Goal: Task Accomplishment & Management: Use online tool/utility

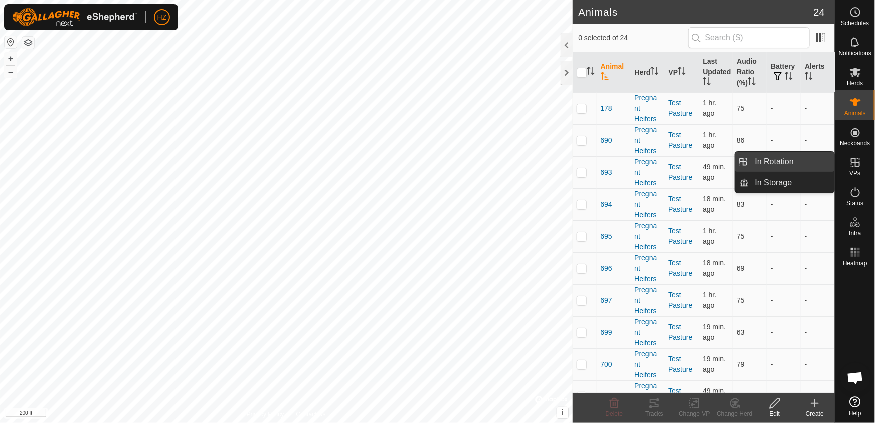
click at [791, 161] on link "In Rotation" at bounding box center [792, 162] width 86 height 20
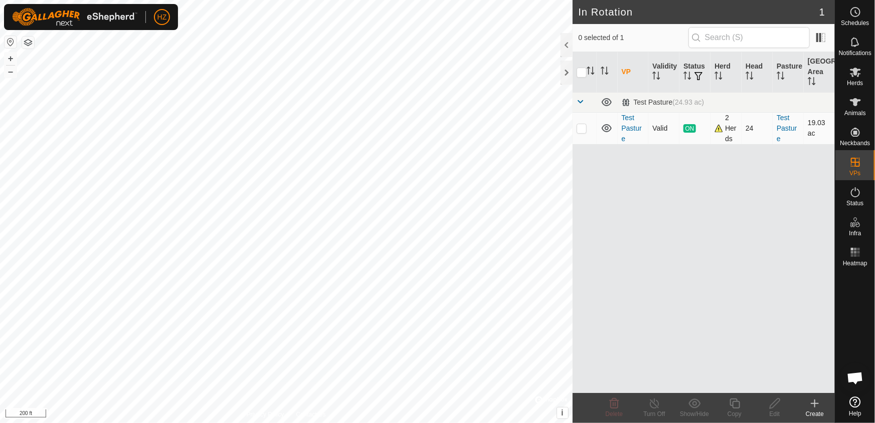
click at [582, 128] on p-checkbox at bounding box center [581, 128] width 10 height 8
checkbox input "true"
click at [735, 402] on icon at bounding box center [734, 404] width 13 height 12
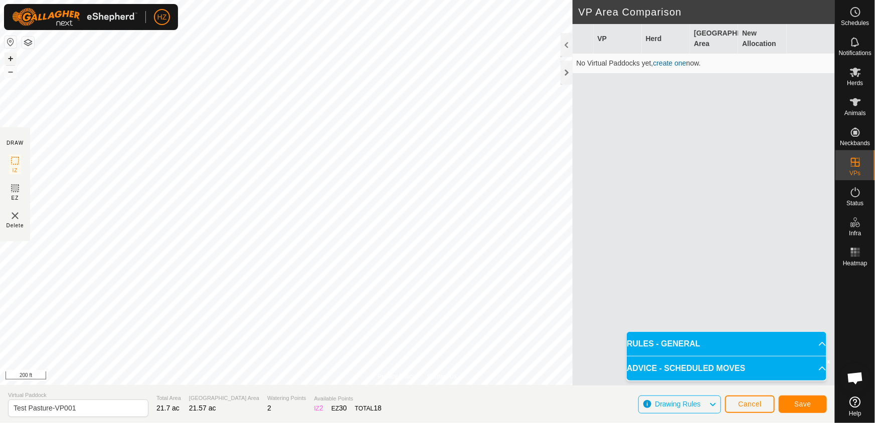
click at [10, 55] on button "+" at bounding box center [11, 59] width 12 height 12
click at [14, 184] on rect at bounding box center [15, 188] width 8 height 8
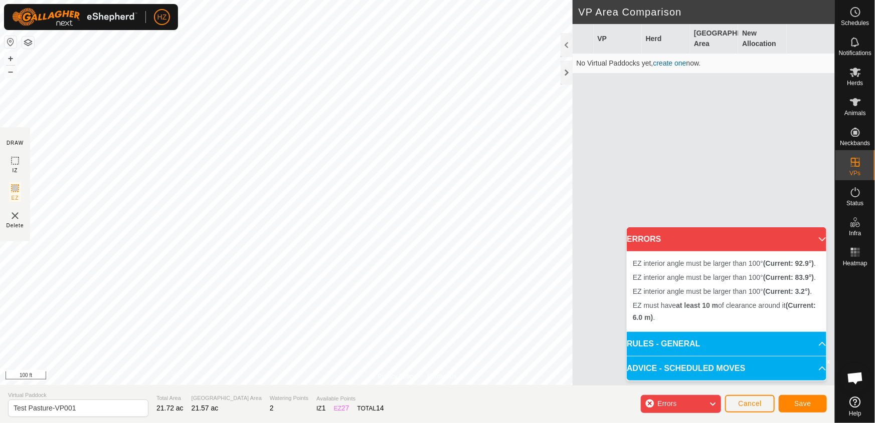
click at [14, 215] on img at bounding box center [15, 216] width 12 height 12
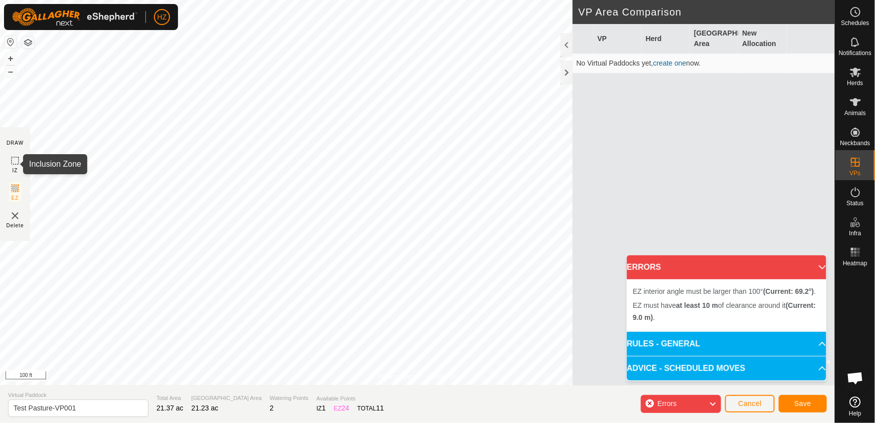
click at [14, 163] on icon at bounding box center [15, 161] width 12 height 12
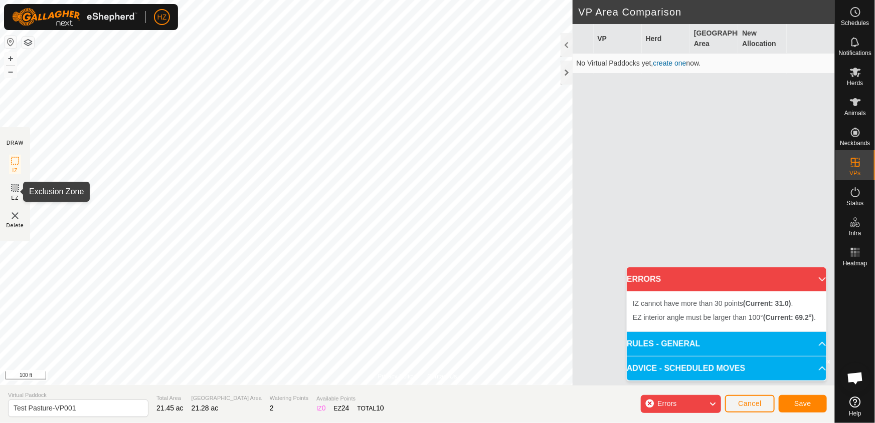
click at [15, 190] on icon at bounding box center [15, 188] width 12 height 12
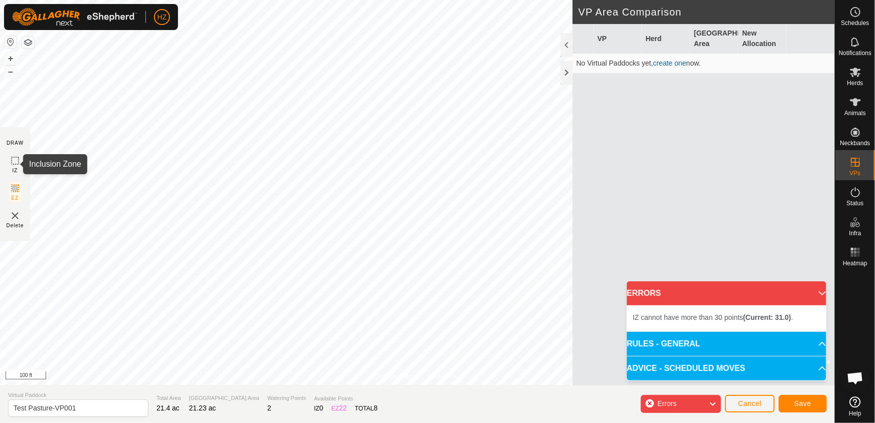
click at [13, 157] on icon at bounding box center [15, 161] width 12 height 12
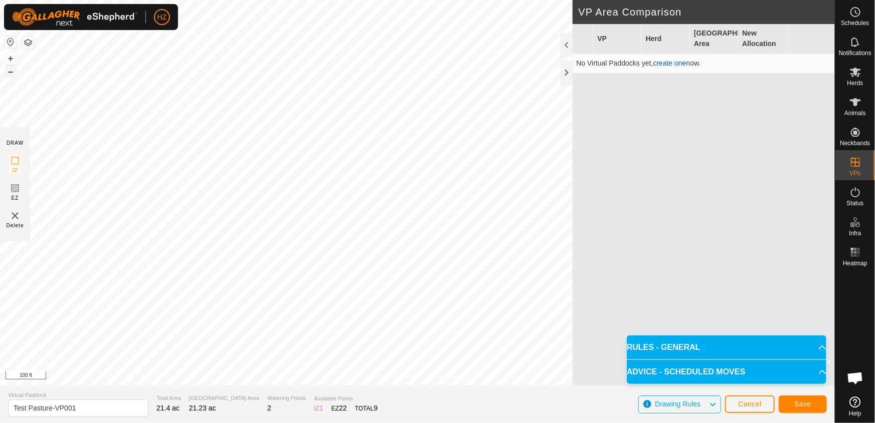
click at [7, 71] on button "–" at bounding box center [11, 72] width 12 height 12
click at [12, 187] on icon at bounding box center [15, 188] width 12 height 12
click at [809, 406] on span "Save" at bounding box center [802, 404] width 17 height 8
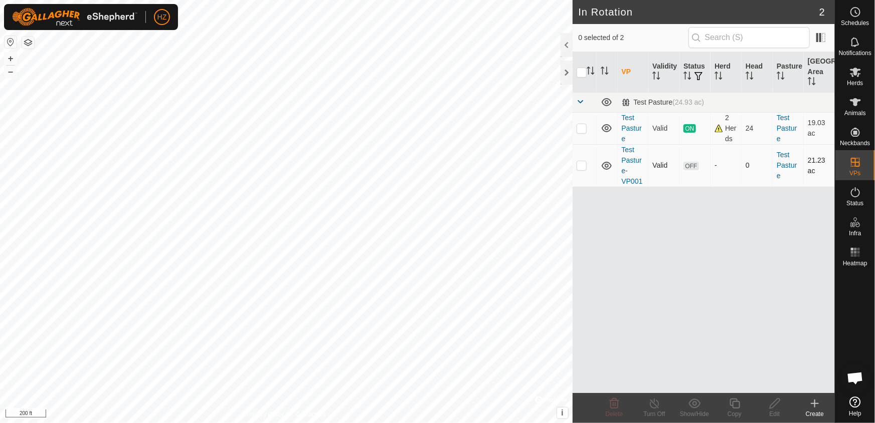
click at [582, 165] on p-checkbox at bounding box center [581, 165] width 10 height 8
checkbox input "true"
click at [774, 401] on icon at bounding box center [774, 404] width 10 height 10
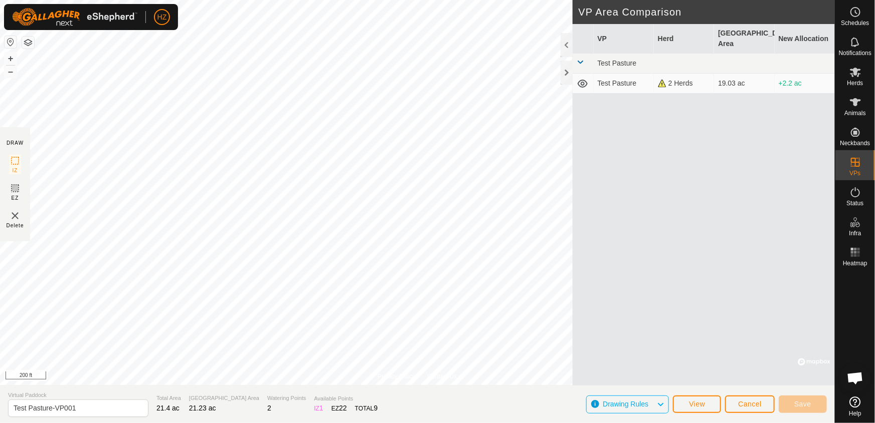
click at [615, 74] on td "Test Pasture" at bounding box center [623, 84] width 60 height 20
click at [746, 403] on span "Cancel" at bounding box center [750, 404] width 24 height 8
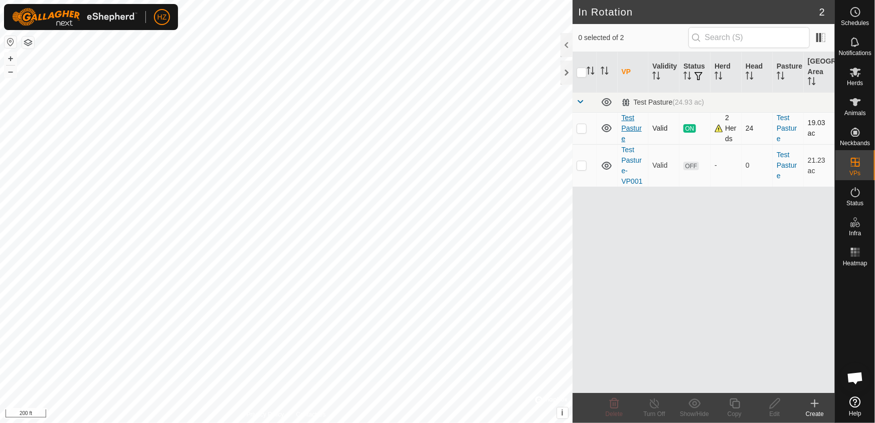
click at [627, 125] on link "Test Pasture" at bounding box center [631, 128] width 20 height 29
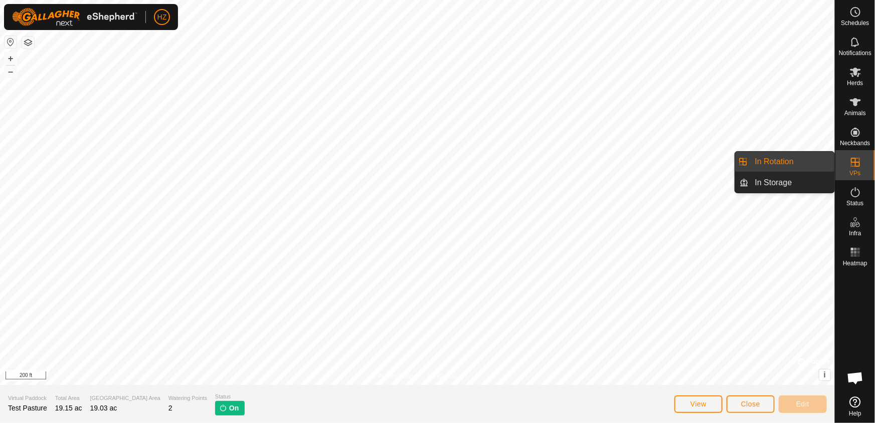
click at [853, 159] on icon at bounding box center [855, 162] width 12 height 12
click at [801, 158] on link "In Rotation" at bounding box center [792, 162] width 86 height 20
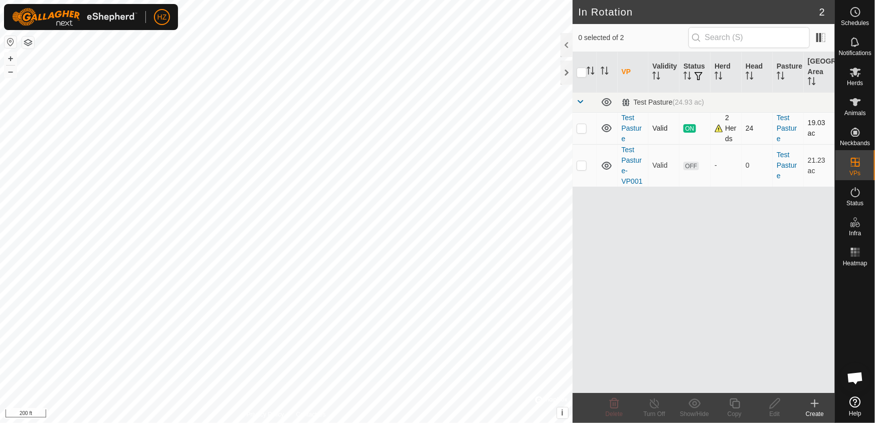
click at [581, 128] on p-checkbox at bounding box center [581, 128] width 10 height 8
checkbox input "true"
click at [733, 402] on icon at bounding box center [734, 404] width 13 height 12
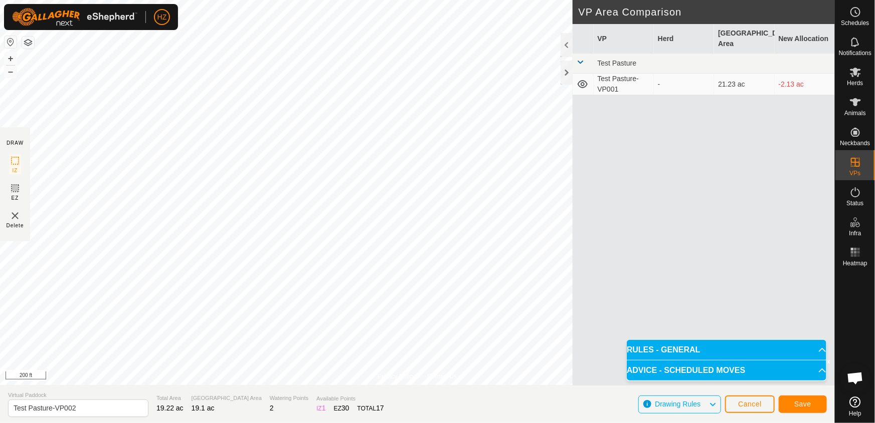
click at [621, 74] on td "Test Pasture-VP001" at bounding box center [623, 85] width 60 height 22
click at [617, 74] on td "Test Pasture-VP001" at bounding box center [623, 85] width 60 height 22
click at [616, 74] on td "Test Pasture-VP001" at bounding box center [623, 85] width 60 height 22
click at [613, 80] on td "Test Pasture-VP001" at bounding box center [623, 85] width 60 height 22
drag, startPoint x: 618, startPoint y: 80, endPoint x: 593, endPoint y: 70, distance: 26.8
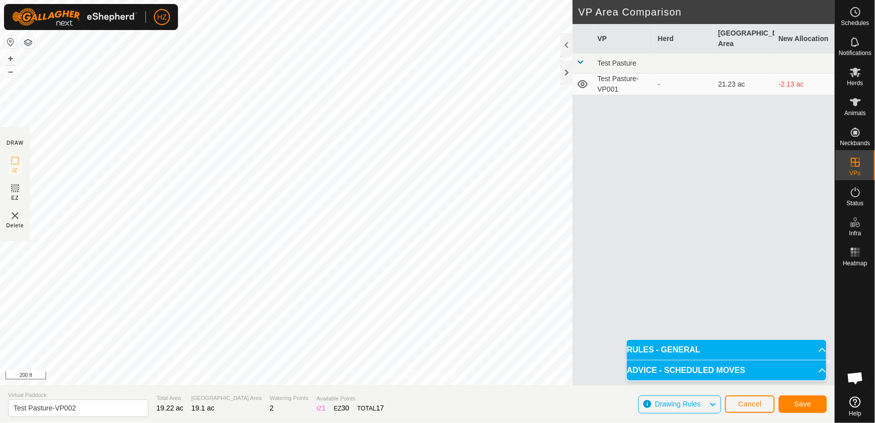
click at [593, 74] on td "Test Pasture-VP001" at bounding box center [623, 85] width 60 height 22
click at [805, 403] on span "Save" at bounding box center [802, 404] width 17 height 8
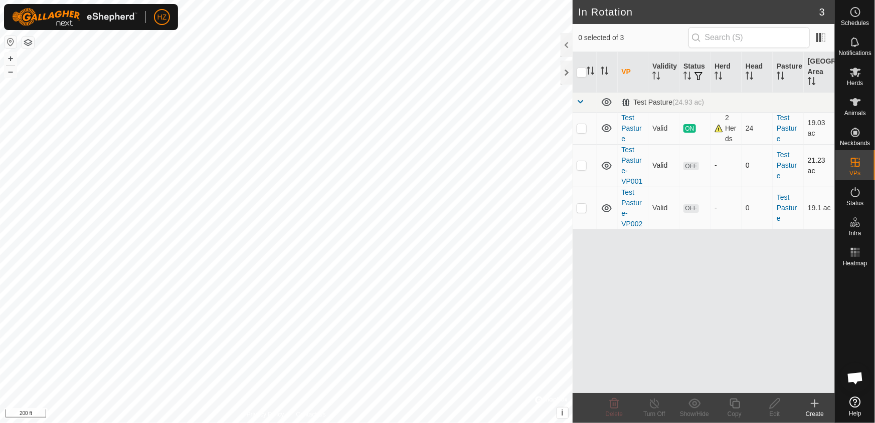
click at [579, 165] on p-checkbox at bounding box center [581, 165] width 10 height 8
click at [579, 166] on p-checkbox at bounding box center [581, 165] width 10 height 8
checkbox input "false"
click at [577, 206] on p-checkbox at bounding box center [581, 208] width 10 height 8
click at [583, 209] on p-checkbox at bounding box center [581, 208] width 10 height 8
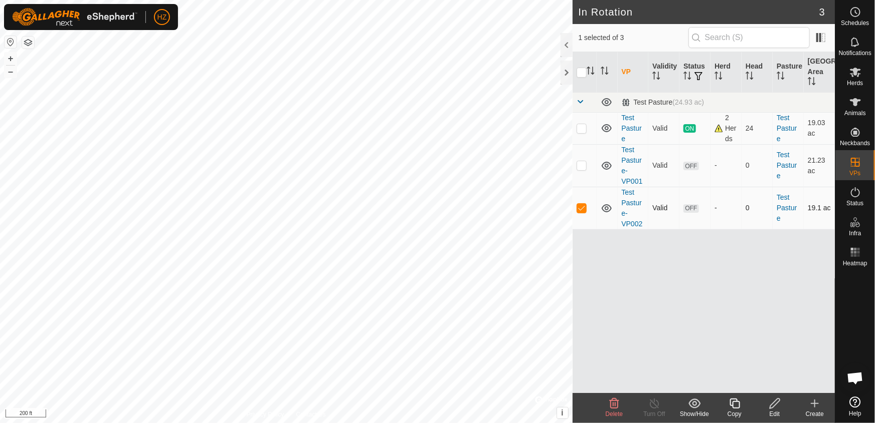
checkbox input "false"
click at [579, 126] on p-checkbox at bounding box center [581, 128] width 10 height 8
checkbox input "false"
click at [585, 163] on p-checkbox at bounding box center [581, 165] width 10 height 8
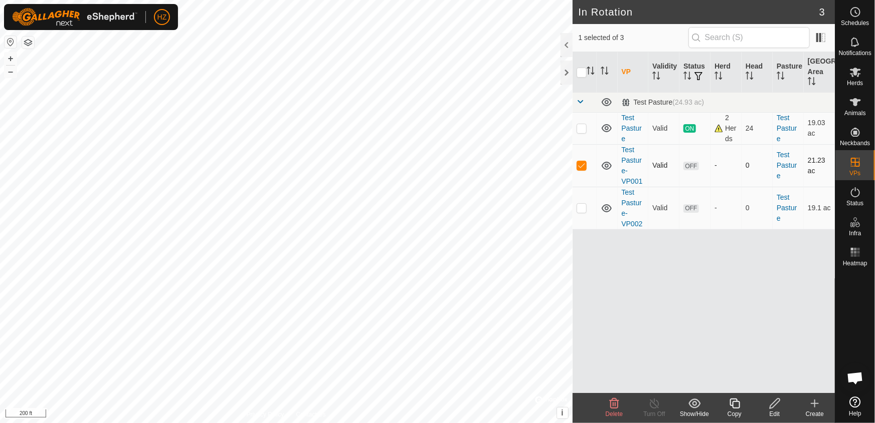
click at [583, 165] on p-checkbox at bounding box center [581, 165] width 10 height 8
checkbox input "false"
click at [581, 209] on p-checkbox at bounding box center [581, 208] width 10 height 8
click at [582, 206] on p-checkbox at bounding box center [581, 208] width 10 height 8
checkbox input "false"
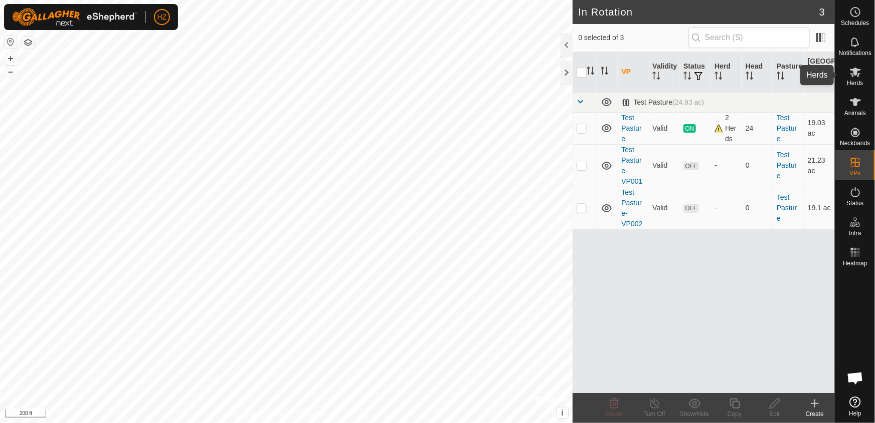
click at [856, 73] on icon at bounding box center [854, 73] width 11 height 10
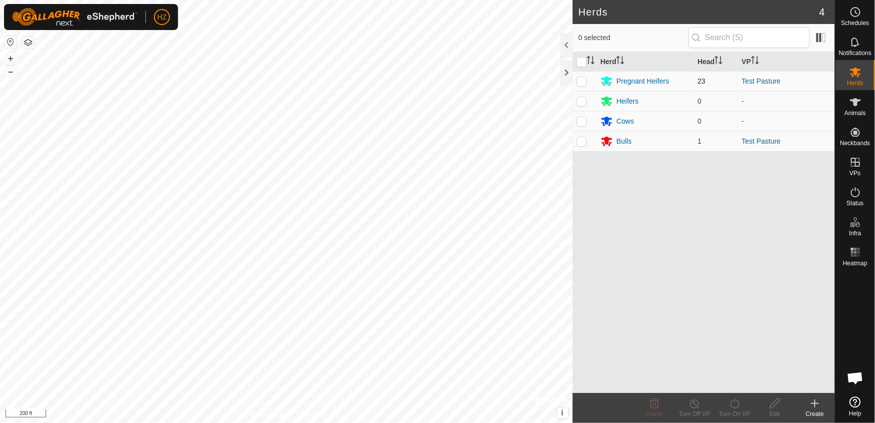
click at [579, 80] on p-checkbox at bounding box center [581, 81] width 10 height 8
checkbox input "true"
click at [582, 139] on p-checkbox at bounding box center [581, 141] width 10 height 8
checkbox input "true"
click at [735, 411] on div "Turn On VP" at bounding box center [734, 414] width 40 height 9
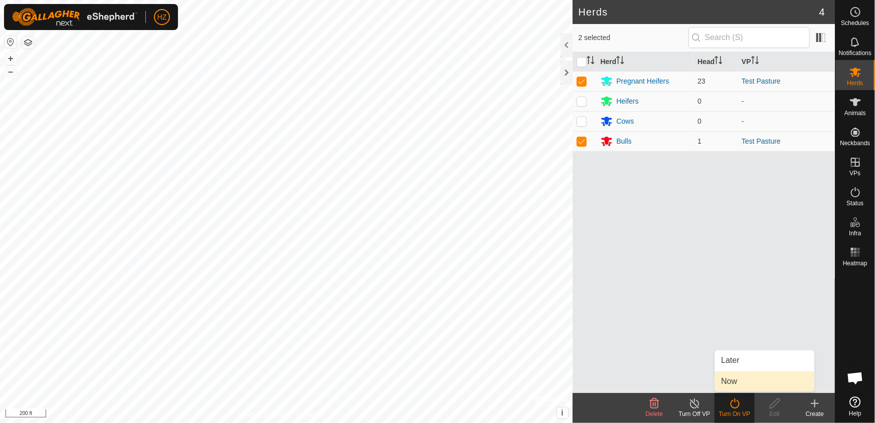
click at [733, 380] on link "Now" at bounding box center [764, 382] width 99 height 20
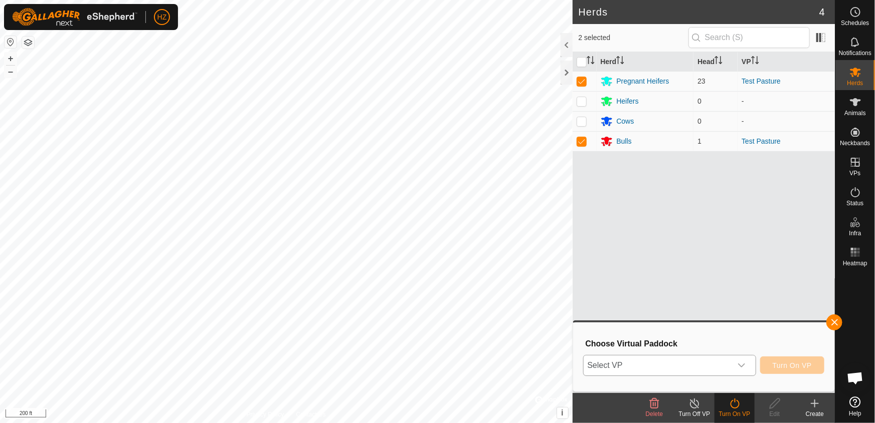
click at [745, 363] on icon "dropdown trigger" at bounding box center [741, 366] width 8 height 8
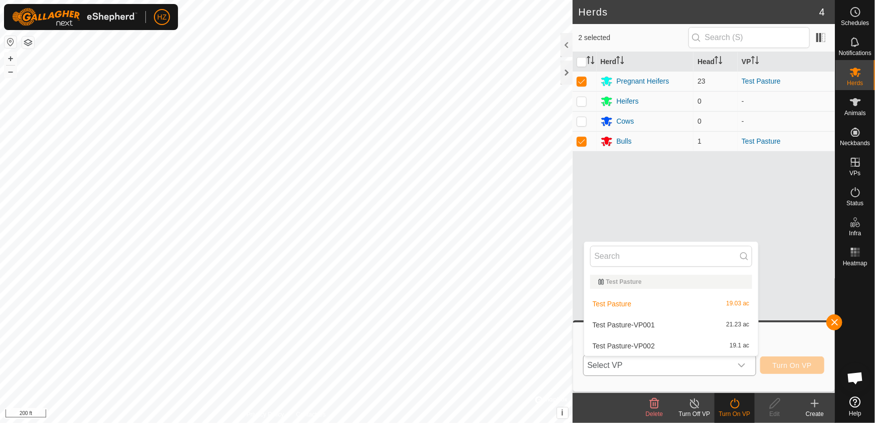
click at [653, 346] on li "Test Pasture-VP002 19.1 ac" at bounding box center [671, 346] width 174 height 20
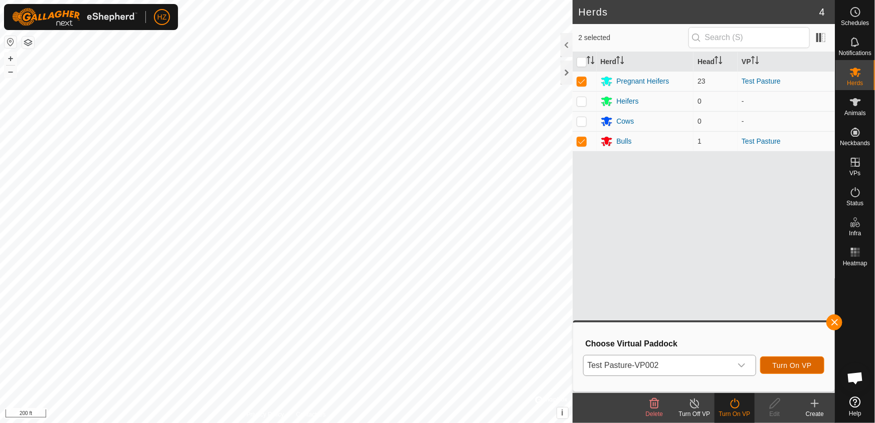
click at [802, 366] on span "Turn On VP" at bounding box center [791, 366] width 39 height 8
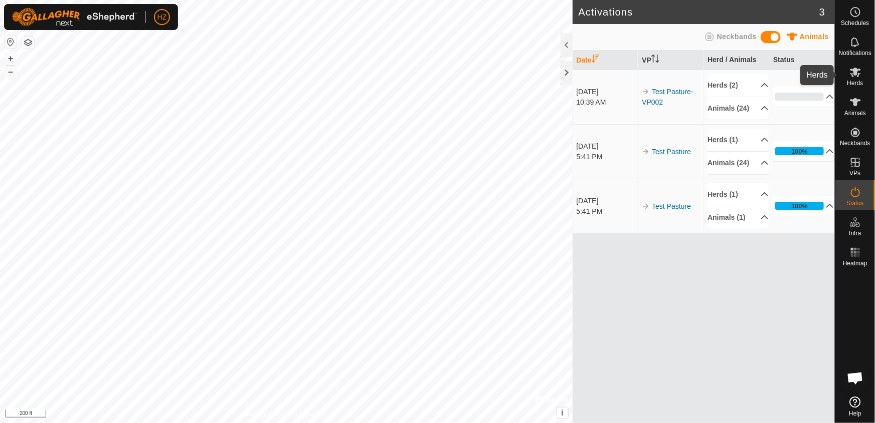
click at [853, 74] on icon at bounding box center [854, 73] width 11 height 10
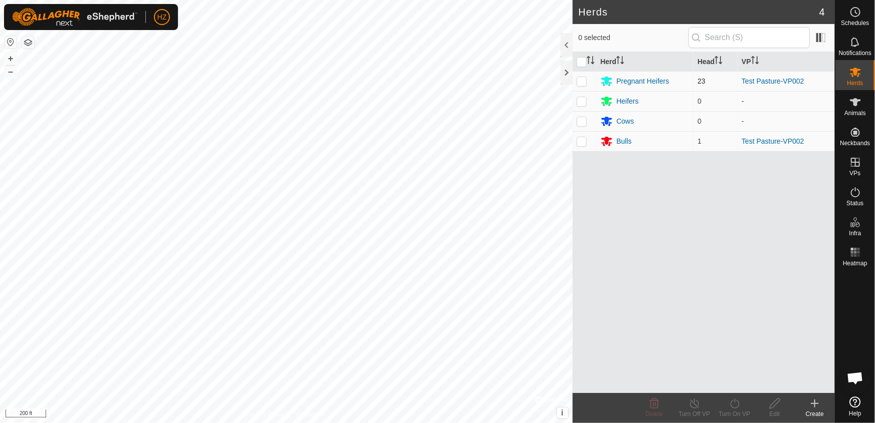
click at [582, 80] on p-checkbox at bounding box center [581, 81] width 10 height 8
checkbox input "true"
click at [582, 142] on p-checkbox at bounding box center [581, 141] width 10 height 8
checkbox input "true"
click at [694, 406] on icon at bounding box center [694, 404] width 13 height 12
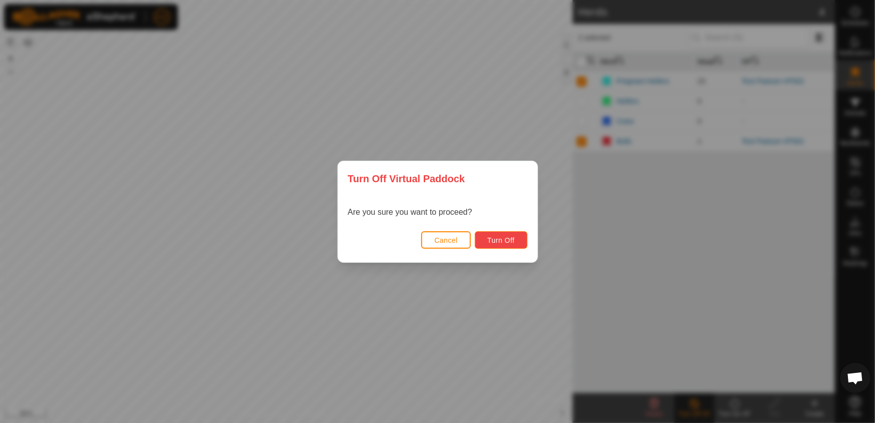
click at [509, 240] on span "Turn Off" at bounding box center [501, 241] width 28 height 8
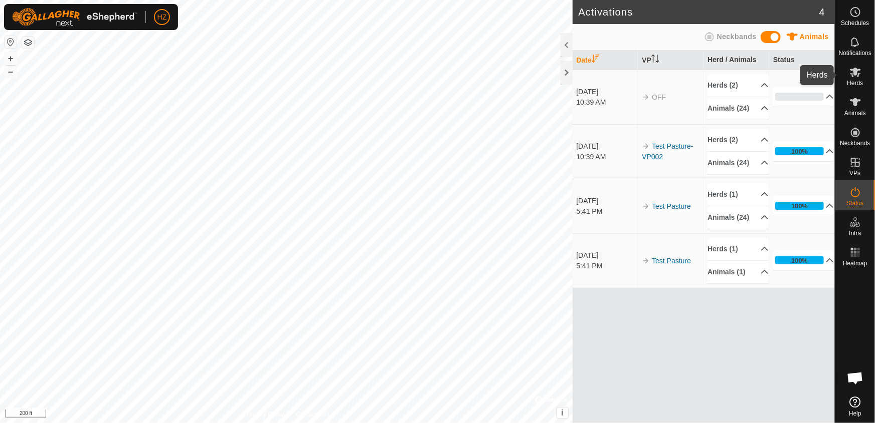
click at [856, 71] on icon at bounding box center [854, 73] width 11 height 10
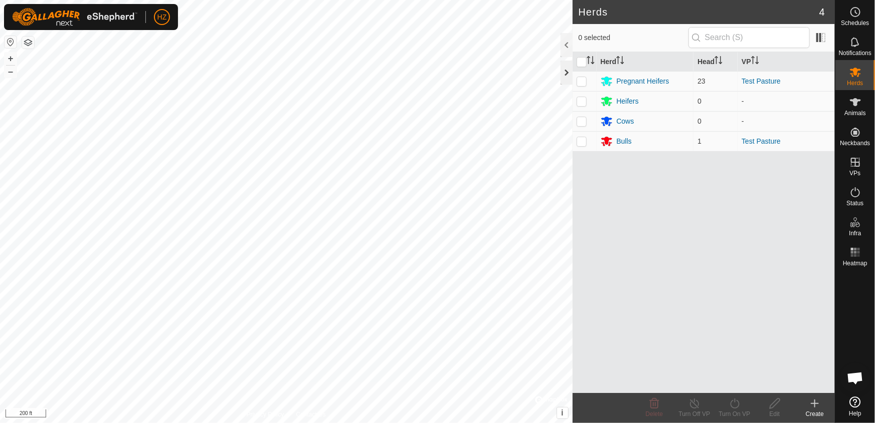
click at [568, 73] on div at bounding box center [566, 73] width 12 height 24
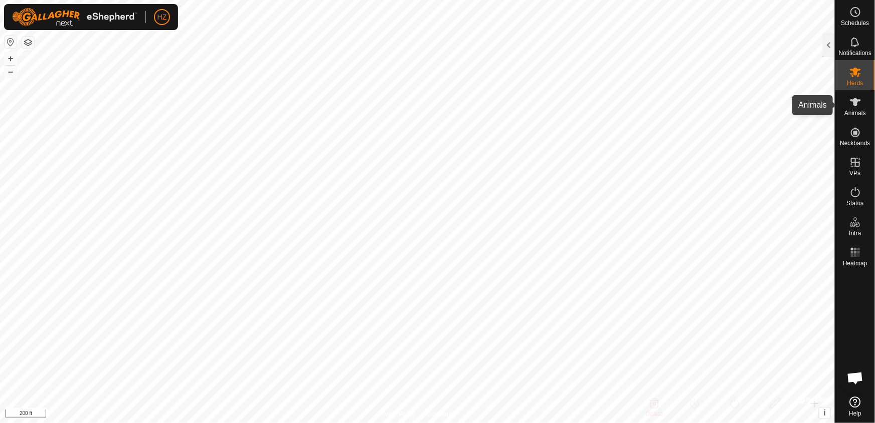
click at [854, 104] on icon at bounding box center [854, 102] width 11 height 8
click at [832, 45] on div at bounding box center [828, 45] width 12 height 24
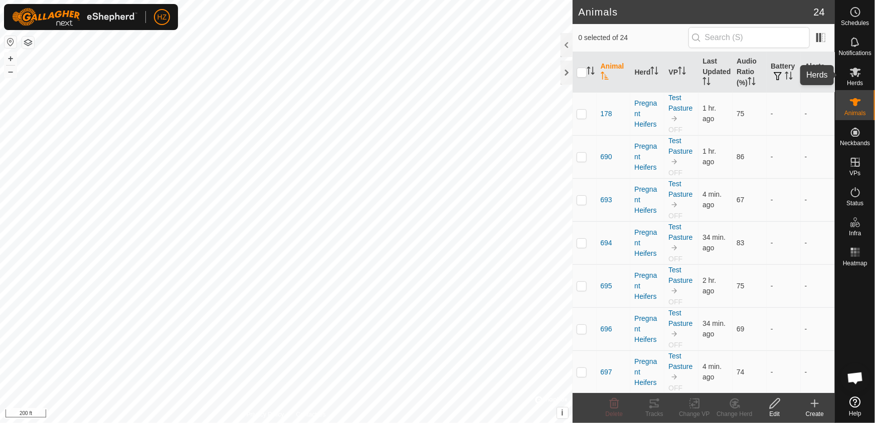
click at [861, 74] on es-mob-svg-icon at bounding box center [855, 72] width 18 height 16
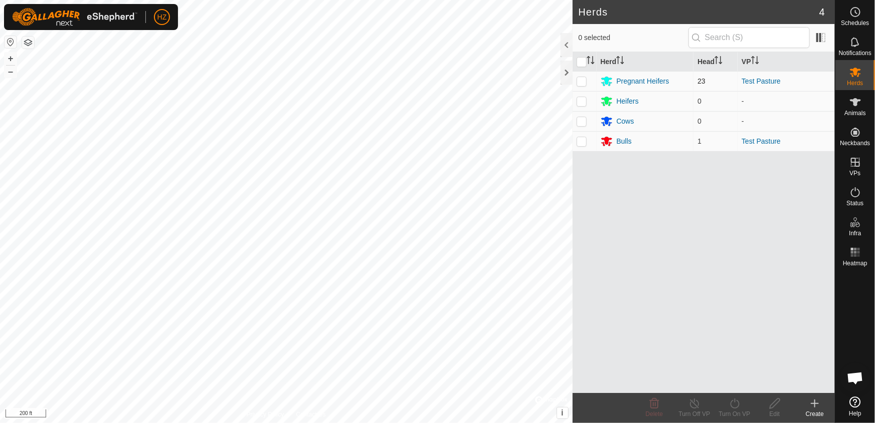
click at [583, 80] on p-checkbox at bounding box center [581, 81] width 10 height 8
checkbox input "true"
click at [579, 143] on p-checkbox at bounding box center [581, 141] width 10 height 8
checkbox input "true"
click at [737, 412] on div "Turn On VP" at bounding box center [734, 414] width 40 height 9
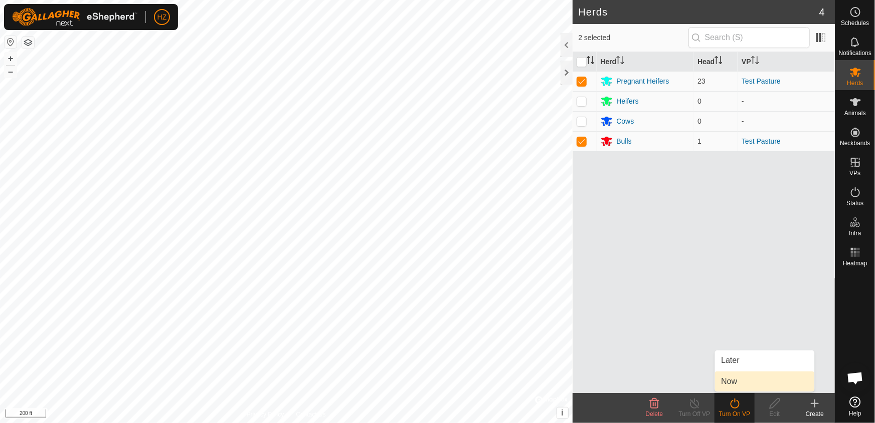
click at [738, 382] on link "Now" at bounding box center [764, 382] width 99 height 20
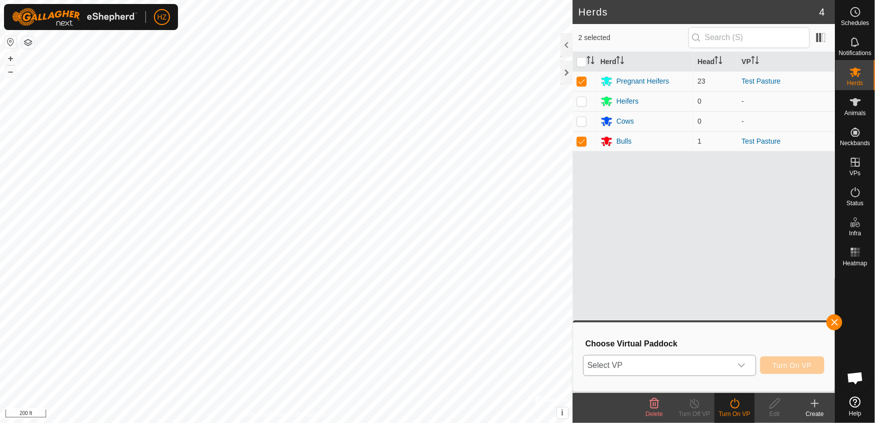
click at [742, 365] on icon "dropdown trigger" at bounding box center [741, 366] width 7 height 4
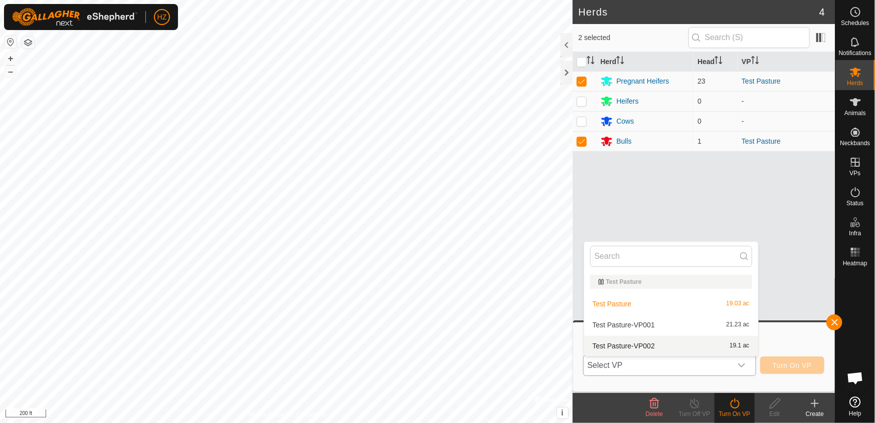
click at [739, 346] on li "Test Pasture-VP002 19.1 ac" at bounding box center [671, 346] width 174 height 20
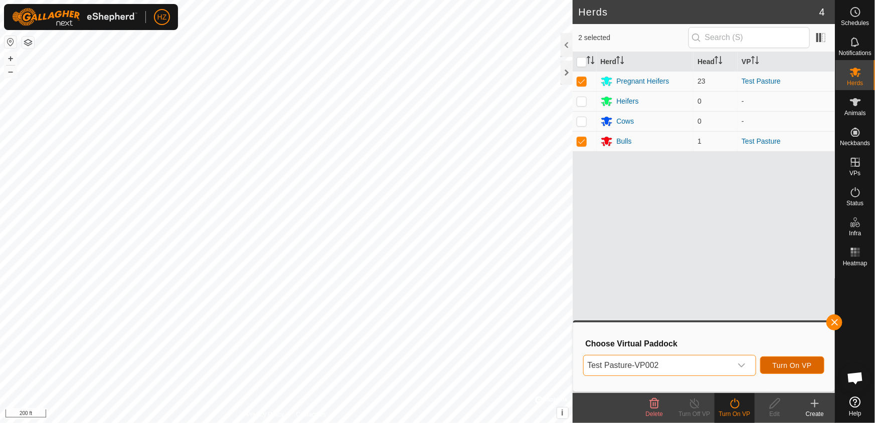
click at [802, 365] on span "Turn On VP" at bounding box center [791, 366] width 39 height 8
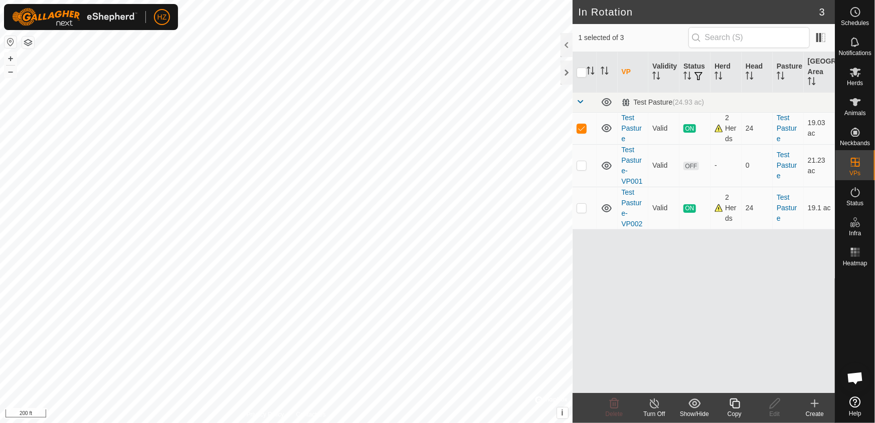
click at [654, 404] on line at bounding box center [654, 404] width 8 height 8
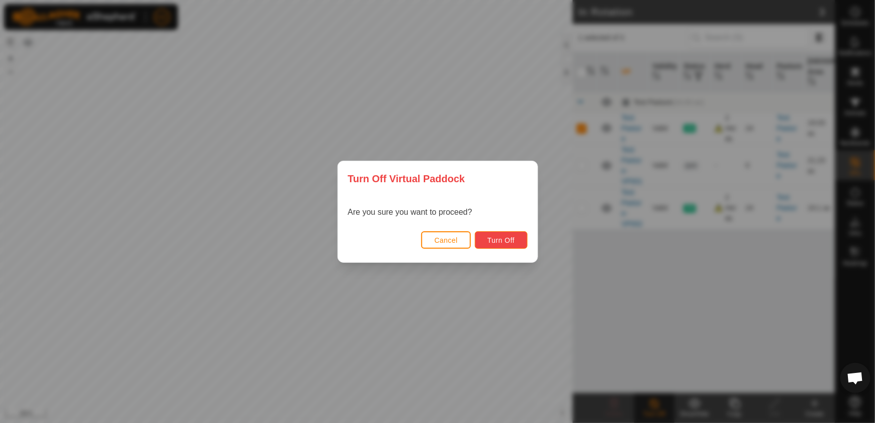
click at [501, 237] on span "Turn Off" at bounding box center [501, 241] width 28 height 8
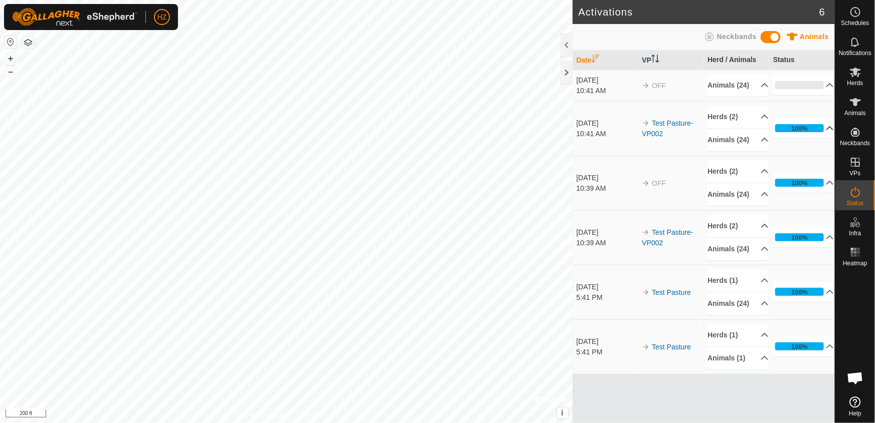
click at [816, 138] on p-accordion-header "100%" at bounding box center [803, 128] width 61 height 20
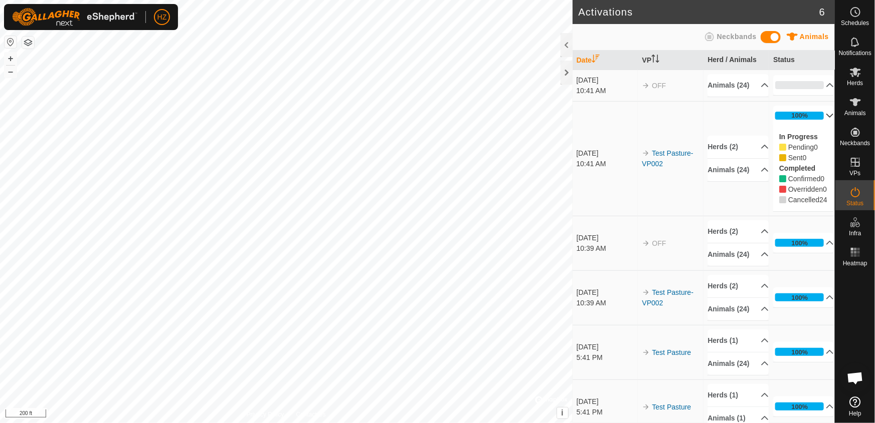
click at [814, 123] on p-accordion-header "100%" at bounding box center [803, 116] width 61 height 20
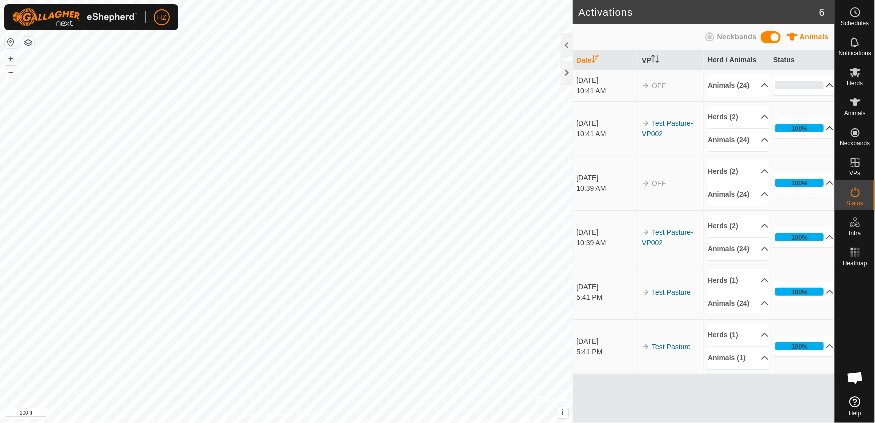
click at [817, 88] on p-accordion-header "0%" at bounding box center [803, 85] width 61 height 20
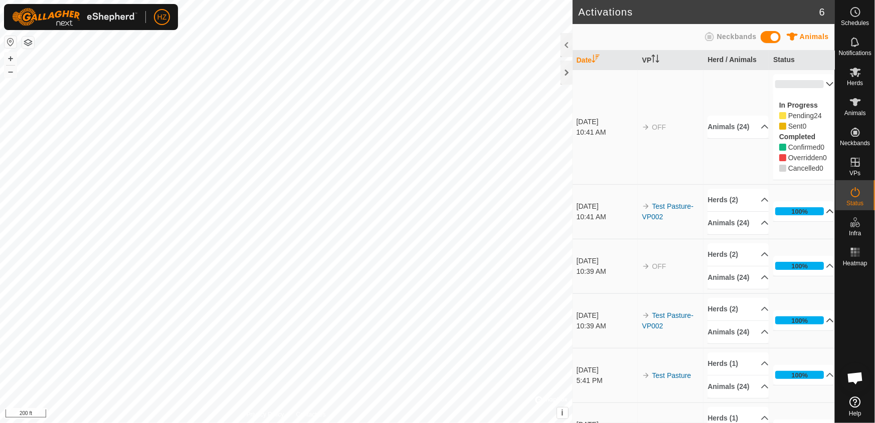
click at [818, 331] on p-accordion-header "100%" at bounding box center [803, 321] width 61 height 20
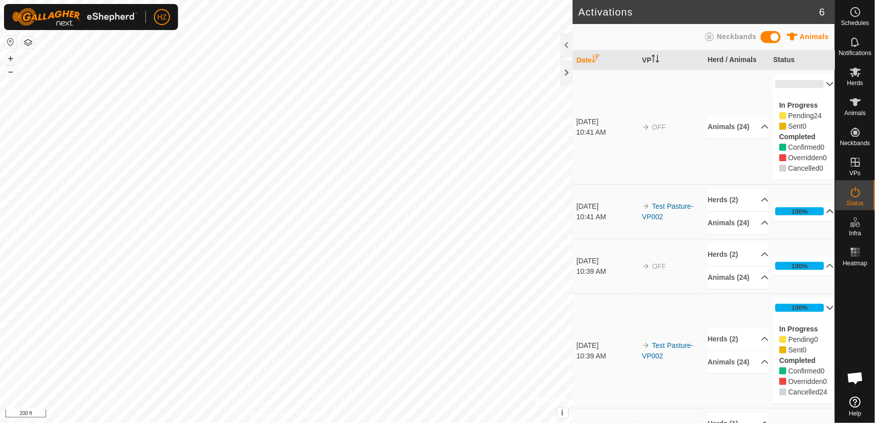
click at [819, 222] on p-accordion-header "100%" at bounding box center [803, 211] width 61 height 20
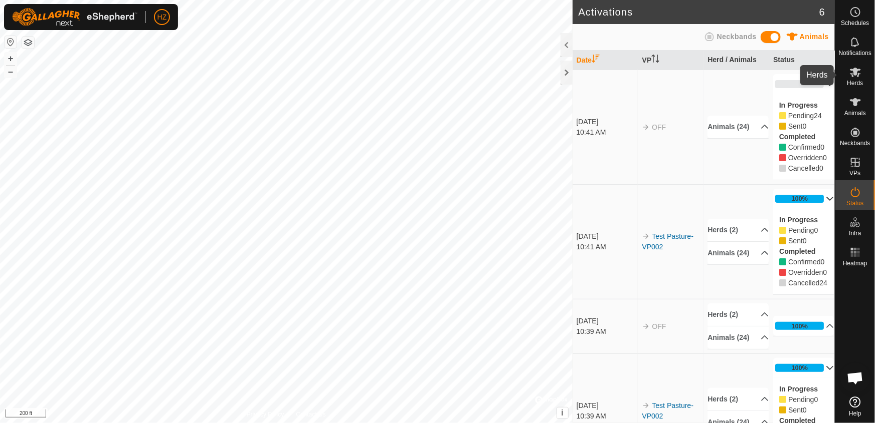
click at [854, 72] on icon at bounding box center [854, 73] width 11 height 10
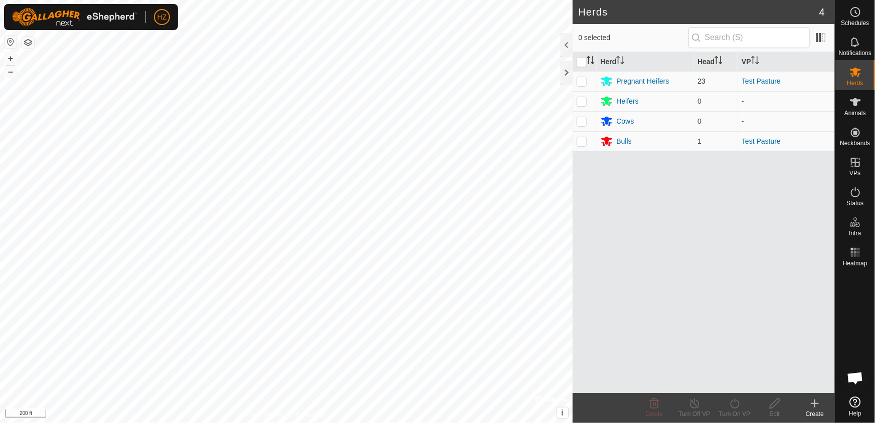
click at [581, 81] on p-checkbox at bounding box center [581, 81] width 10 height 8
checkbox input "true"
click at [580, 140] on p-checkbox at bounding box center [581, 141] width 10 height 8
checkbox input "true"
click at [735, 407] on icon at bounding box center [734, 404] width 13 height 12
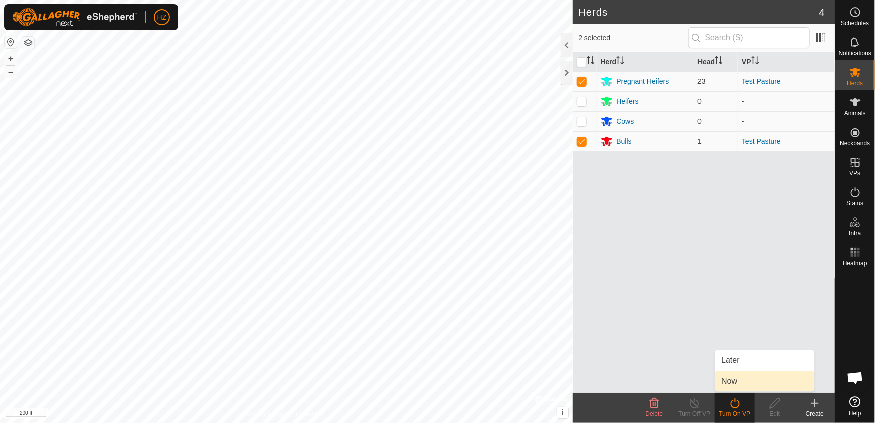
click at [735, 383] on link "Now" at bounding box center [764, 382] width 99 height 20
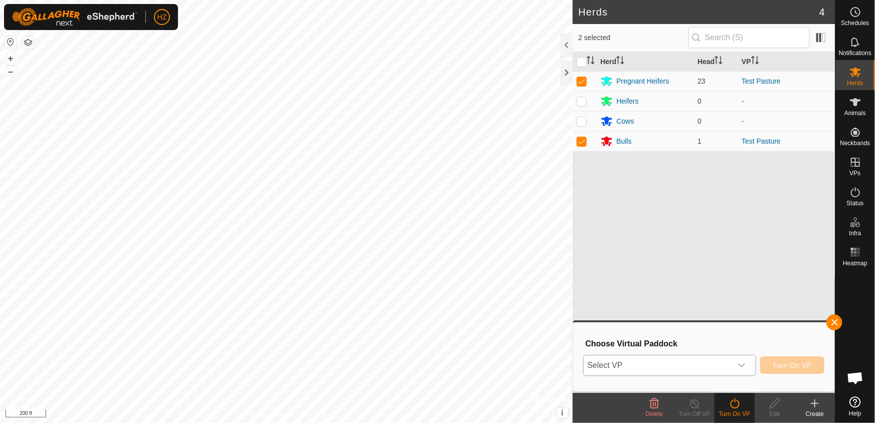
click at [705, 368] on span "Select VP" at bounding box center [657, 366] width 148 height 20
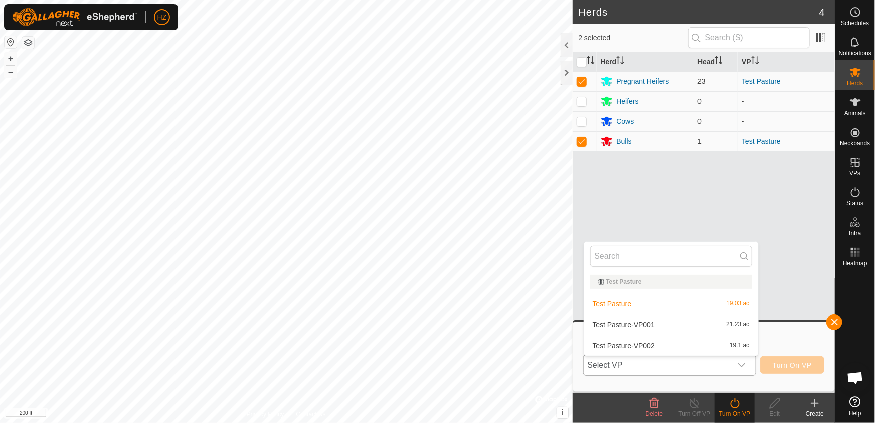
click at [663, 344] on li "Test Pasture-VP002 19.1 ac" at bounding box center [671, 346] width 174 height 20
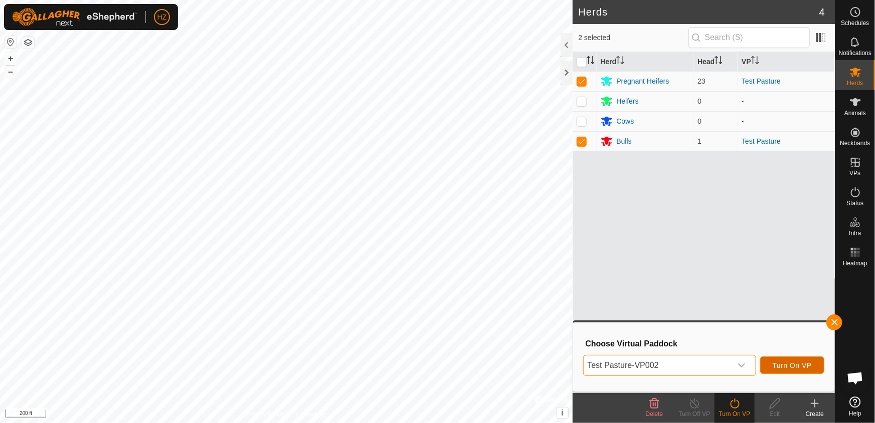
click at [784, 363] on span "Turn On VP" at bounding box center [791, 366] width 39 height 8
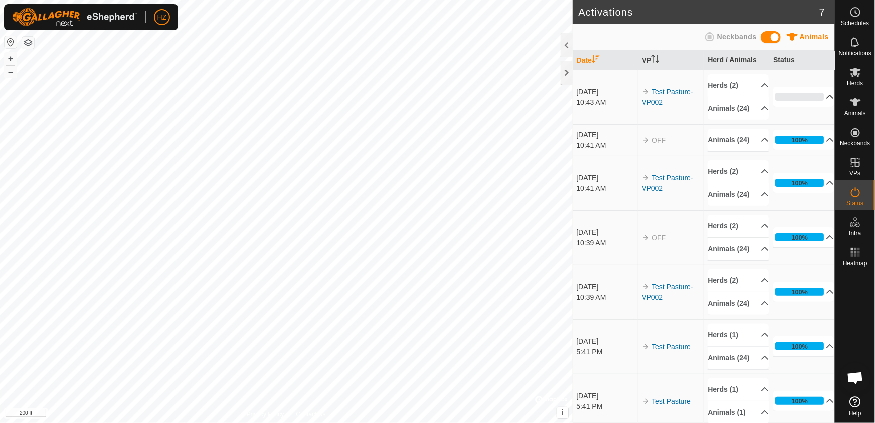
click at [816, 97] on p-accordion-header "0%" at bounding box center [803, 97] width 61 height 20
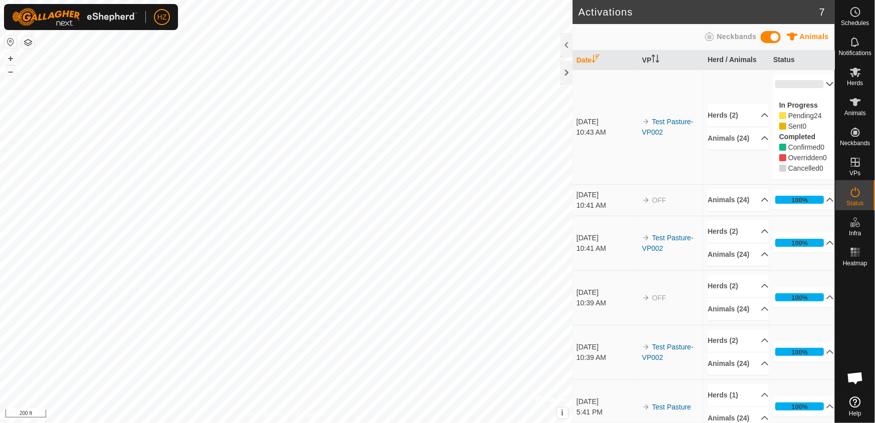
click at [817, 80] on p-accordion-header "0%" at bounding box center [803, 84] width 61 height 20
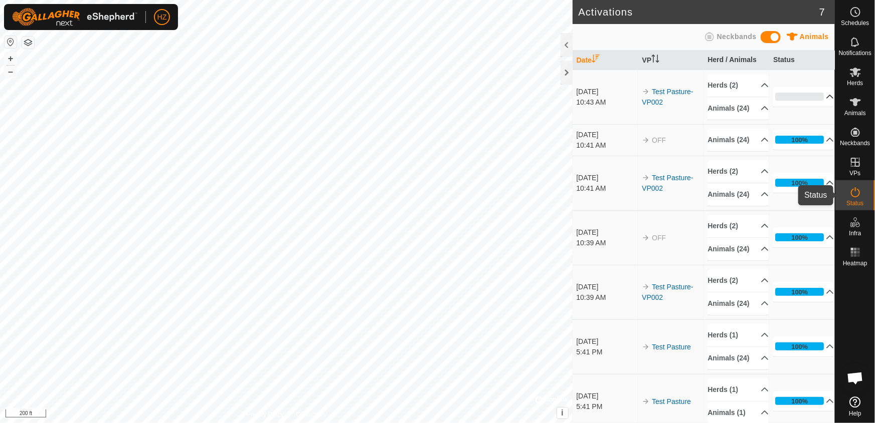
click at [858, 194] on icon at bounding box center [854, 192] width 9 height 10
click at [817, 102] on p-accordion-header "0%" at bounding box center [803, 97] width 61 height 20
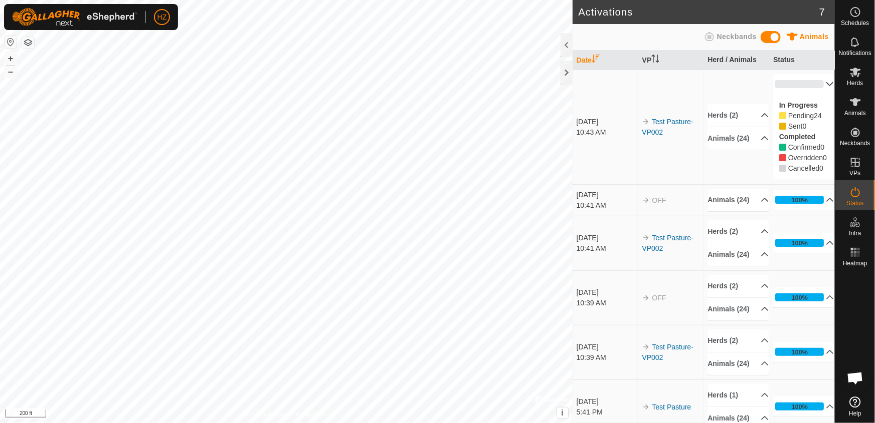
click at [816, 81] on p-accordion-header "0%" at bounding box center [803, 84] width 61 height 20
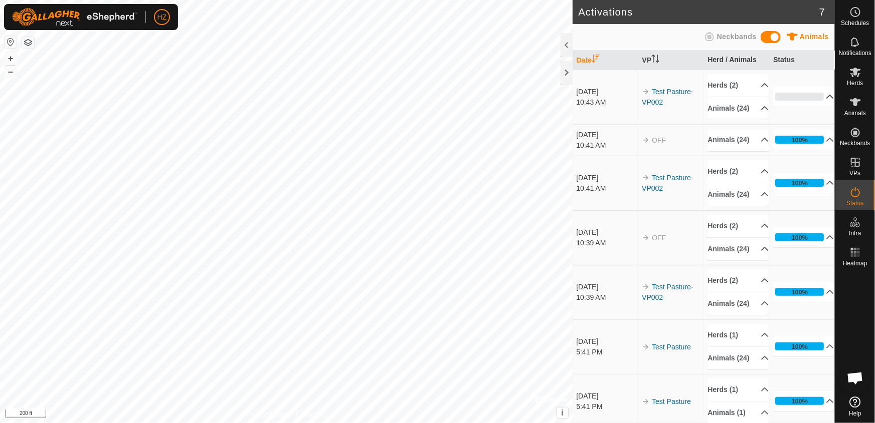
click at [825, 101] on icon at bounding box center [829, 97] width 8 height 8
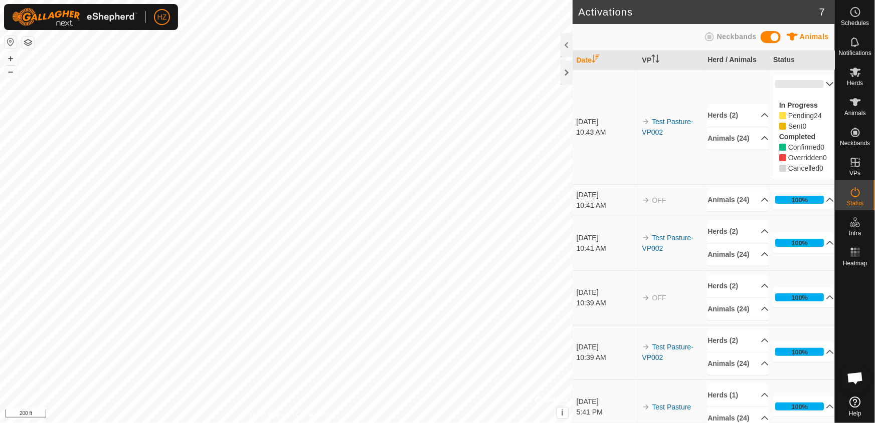
click at [818, 83] on p-accordion-header "0%" at bounding box center [803, 84] width 61 height 20
